Goal: Entertainment & Leisure: Consume media (video, audio)

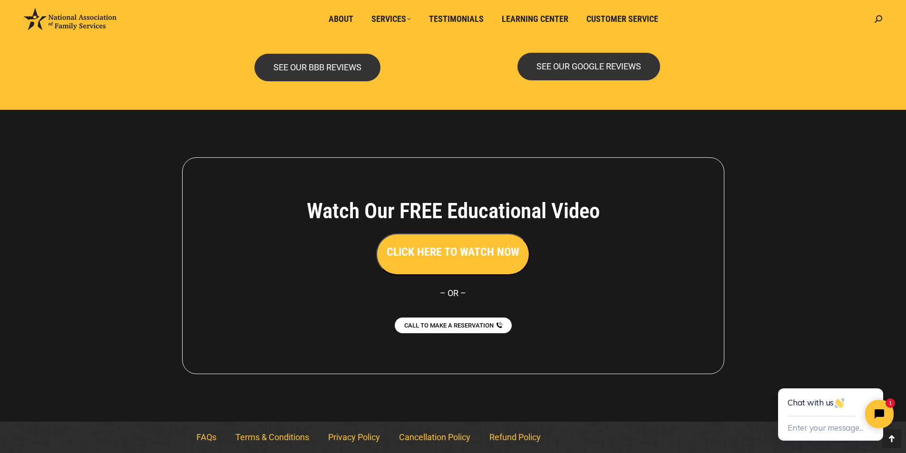
click at [481, 258] on h3 "CLICK HERE TO WATCH NOW" at bounding box center [452, 252] width 133 height 16
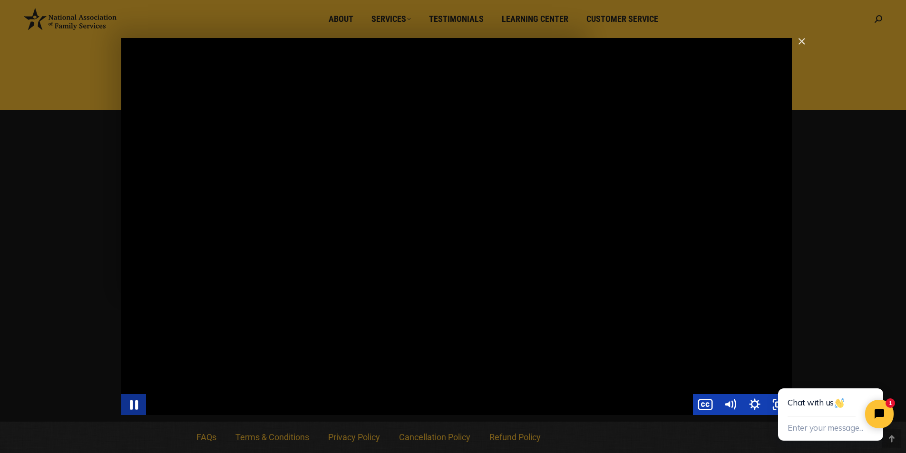
click at [133, 408] on icon "Pause" at bounding box center [134, 405] width 8 height 10
click at [135, 403] on icon "Play Video" at bounding box center [135, 404] width 8 height 10
click at [142, 400] on icon "Pause" at bounding box center [133, 404] width 25 height 21
click at [131, 407] on icon "Play Video" at bounding box center [134, 404] width 25 height 21
click at [127, 408] on icon "Pause" at bounding box center [133, 404] width 29 height 25
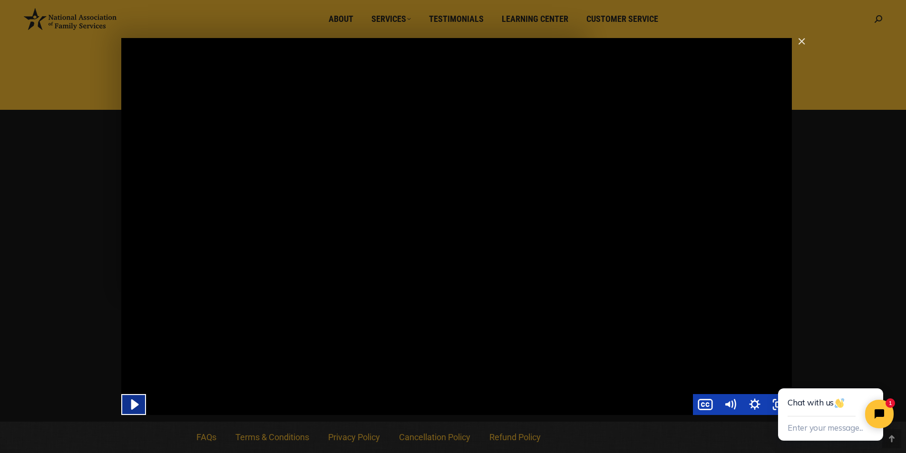
click at [135, 404] on icon "Play Video" at bounding box center [135, 404] width 8 height 10
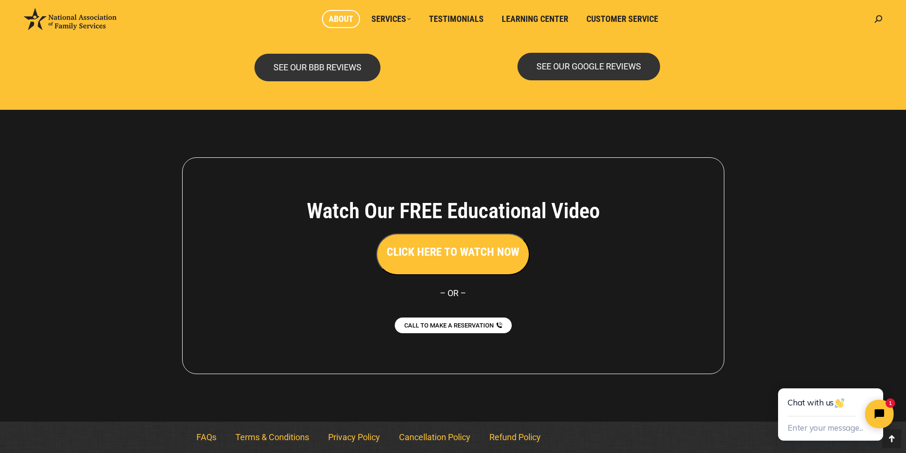
click at [347, 22] on span "About" at bounding box center [340, 19] width 25 height 10
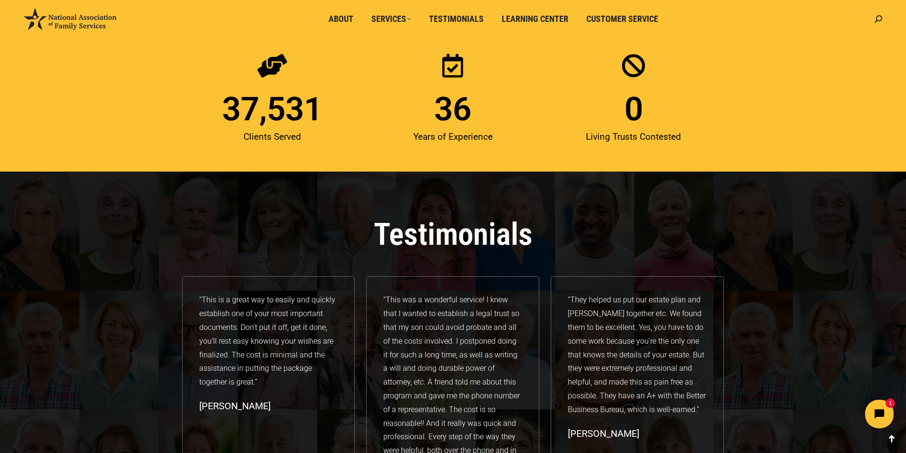
scroll to position [1331, 0]
